Goal: Check status

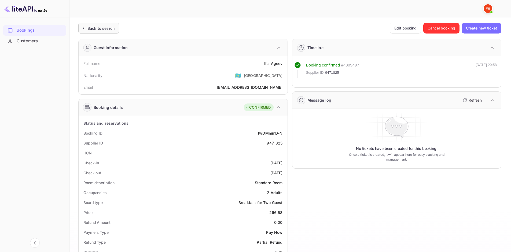
click at [102, 24] on div "Back to search" at bounding box center [98, 28] width 41 height 11
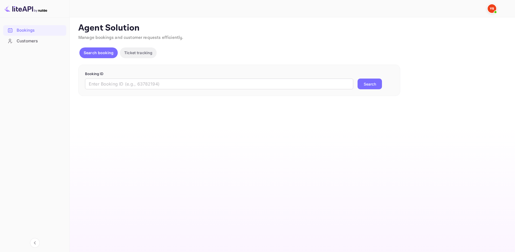
click at [114, 90] on div "Booking ID ​ Search" at bounding box center [239, 81] width 322 height 32
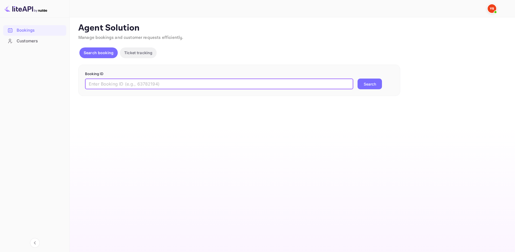
click at [117, 86] on input "text" at bounding box center [219, 84] width 268 height 11
paste input "9716590"
type input "9716590"
click at [375, 85] on button "Search" at bounding box center [369, 84] width 24 height 11
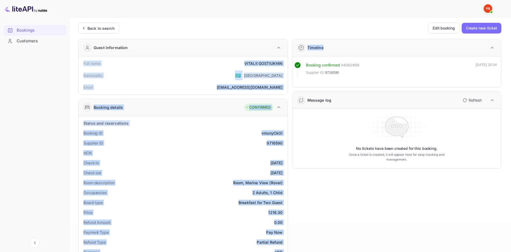
drag, startPoint x: 83, startPoint y: 62, endPoint x: 289, endPoint y: 63, distance: 205.7
click at [289, 63] on div "Guest information Full name VITALII GOSTIUKHIN Nationality 🇰🇿 [DEMOGRAPHIC_DATA…" at bounding box center [287, 230] width 427 height 391
click at [282, 60] on div "Full name [PERSON_NAME]" at bounding box center [183, 63] width 205 height 10
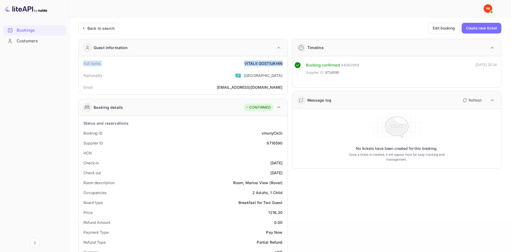
drag, startPoint x: 282, startPoint y: 63, endPoint x: 79, endPoint y: 62, distance: 203.0
click at [79, 62] on div "Full name [PERSON_NAME] Nationality 🇰🇿 [DEMOGRAPHIC_DATA] Email [EMAIL_ADDRESS]…" at bounding box center [183, 75] width 209 height 38
copy div "Full name [PERSON_NAME]"
drag, startPoint x: 83, startPoint y: 132, endPoint x: 282, endPoint y: 173, distance: 203.9
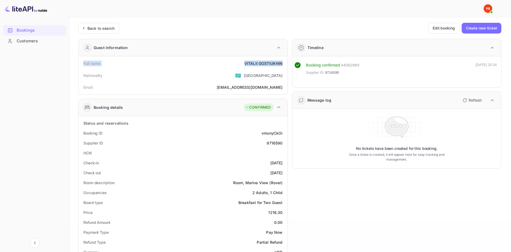
copy div "Booking ID vmunyCkOi Supplier ID 9716590 HCN Check-in [DATE] Check out [DATE]"
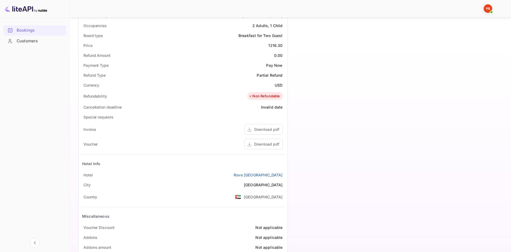
scroll to position [180, 0]
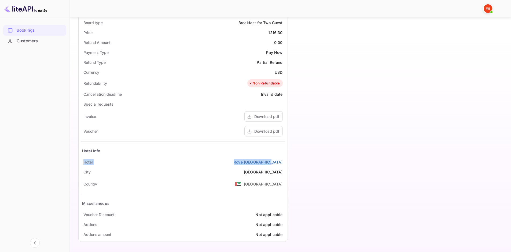
drag, startPoint x: 104, startPoint y: 161, endPoint x: 284, endPoint y: 162, distance: 179.7
click at [284, 162] on div "[GEOGRAPHIC_DATA]" at bounding box center [183, 162] width 205 height 10
copy div "[GEOGRAPHIC_DATA]"
